Goal: Task Accomplishment & Management: Manage account settings

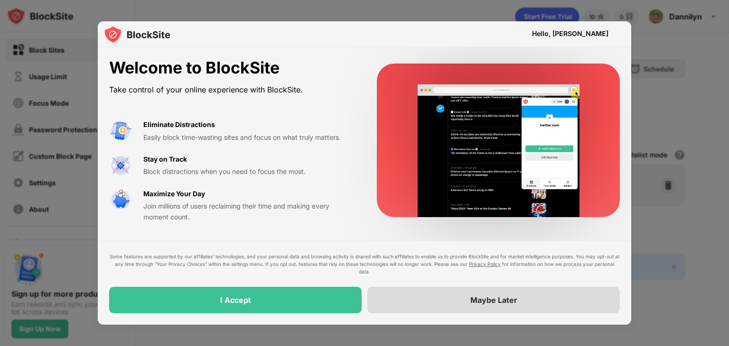
click at [410, 291] on div "Maybe Later" at bounding box center [493, 300] width 252 height 27
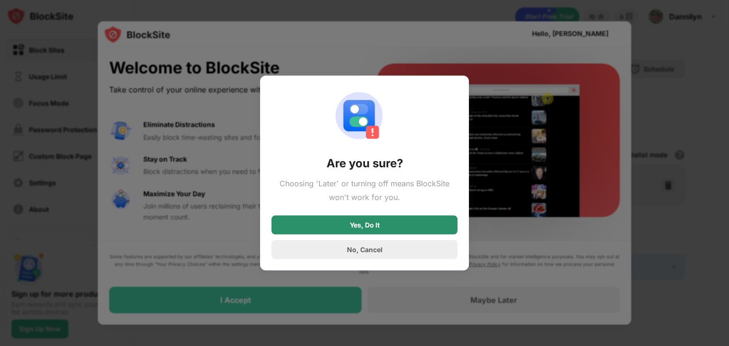
click at [383, 228] on div "Yes, Do It" at bounding box center [364, 224] width 186 height 19
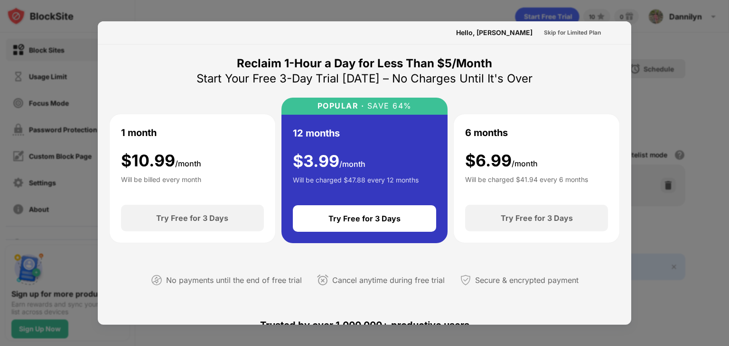
click at [274, 14] on div at bounding box center [364, 173] width 729 height 346
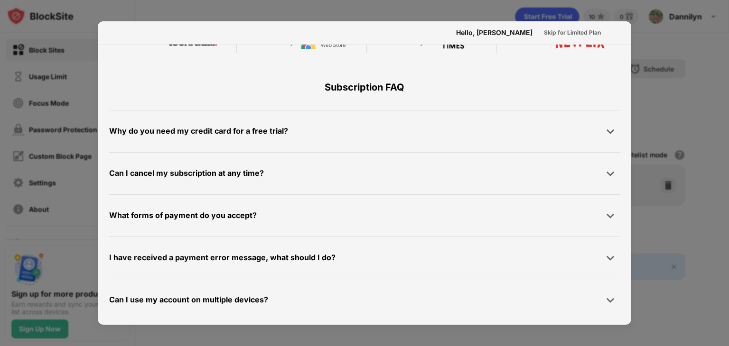
scroll to position [463, 0]
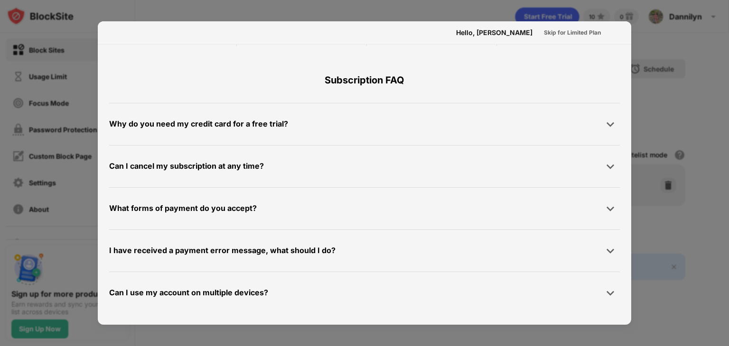
click at [650, 132] on div at bounding box center [364, 173] width 729 height 346
click at [583, 37] on div "Skip for Limited Plan" at bounding box center [572, 32] width 72 height 15
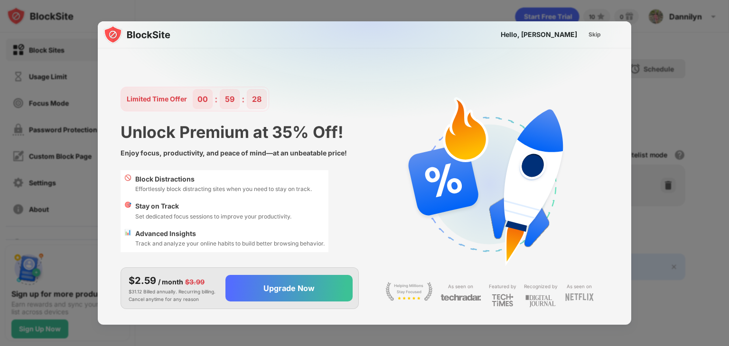
scroll to position [0, 0]
click at [653, 48] on div at bounding box center [364, 173] width 729 height 346
click at [601, 37] on div "Skip" at bounding box center [595, 34] width 28 height 15
